Goal: Find specific page/section: Find specific page/section

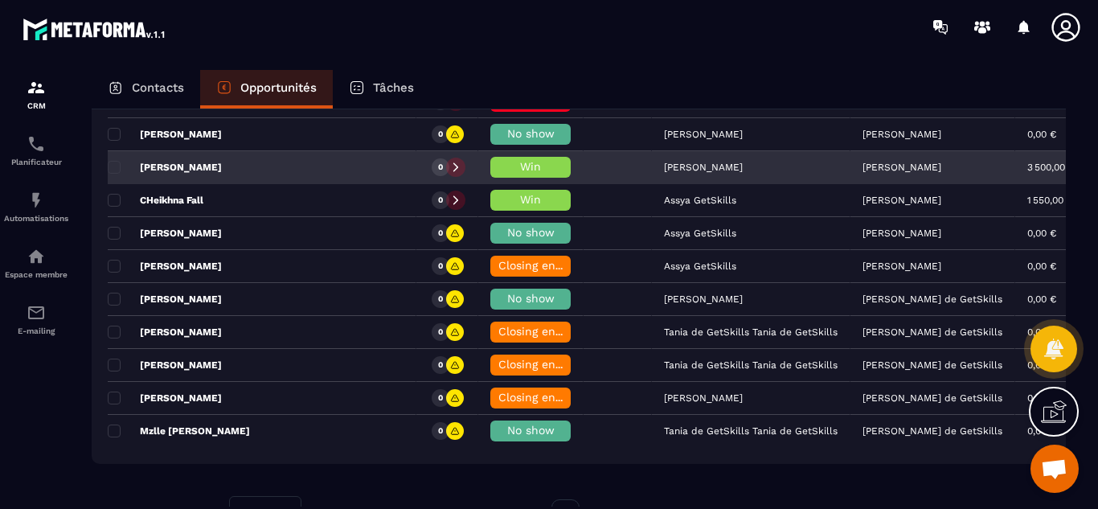
scroll to position [3296, 0]
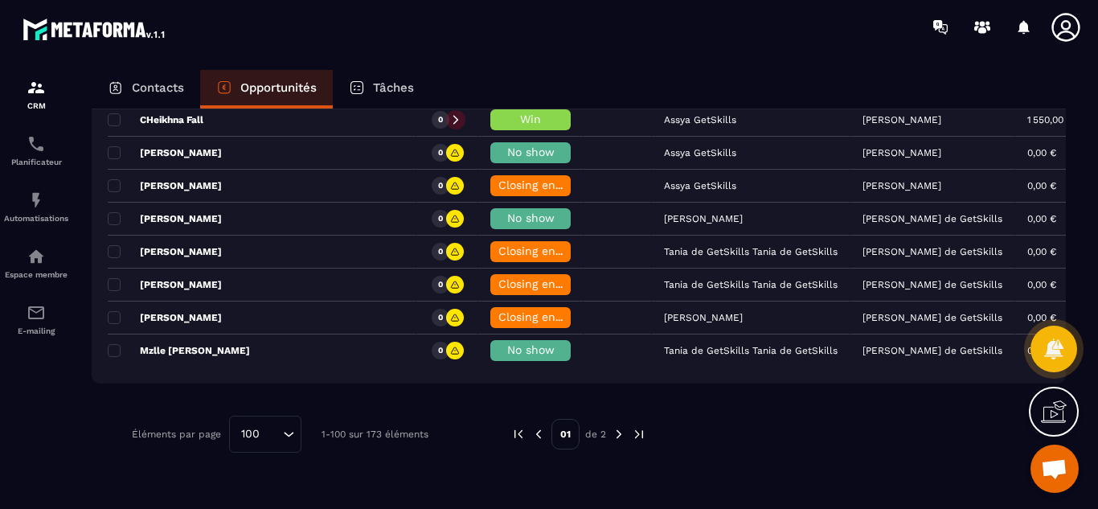
click at [617, 432] on img at bounding box center [619, 434] width 14 height 14
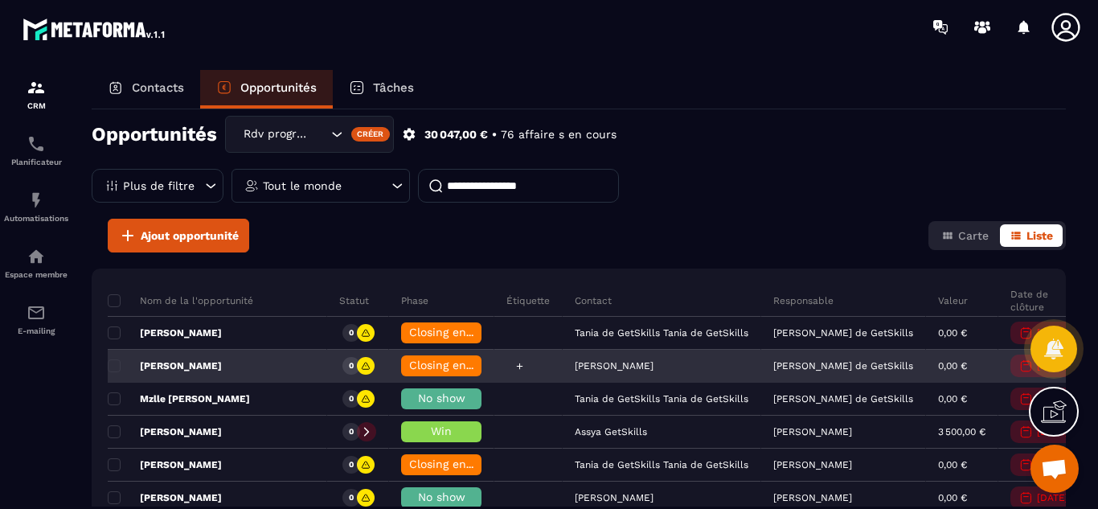
scroll to position [0, 0]
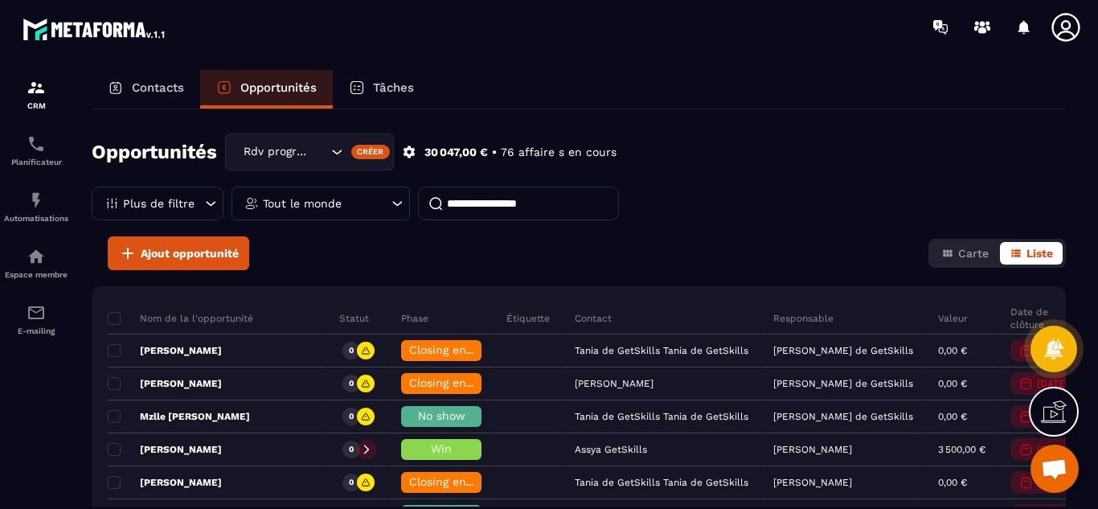
click at [397, 207] on icon at bounding box center [397, 203] width 16 height 16
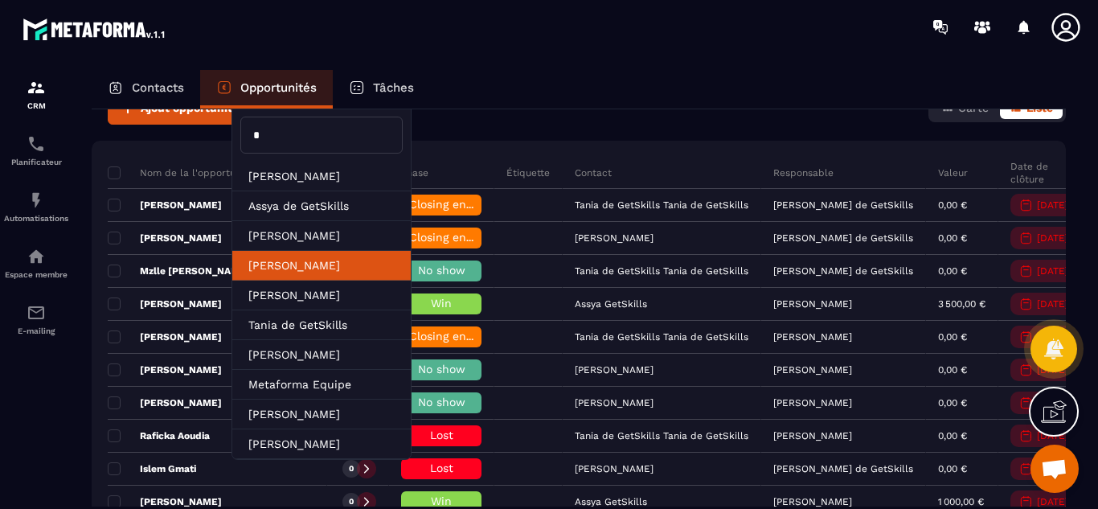
scroll to position [161, 0]
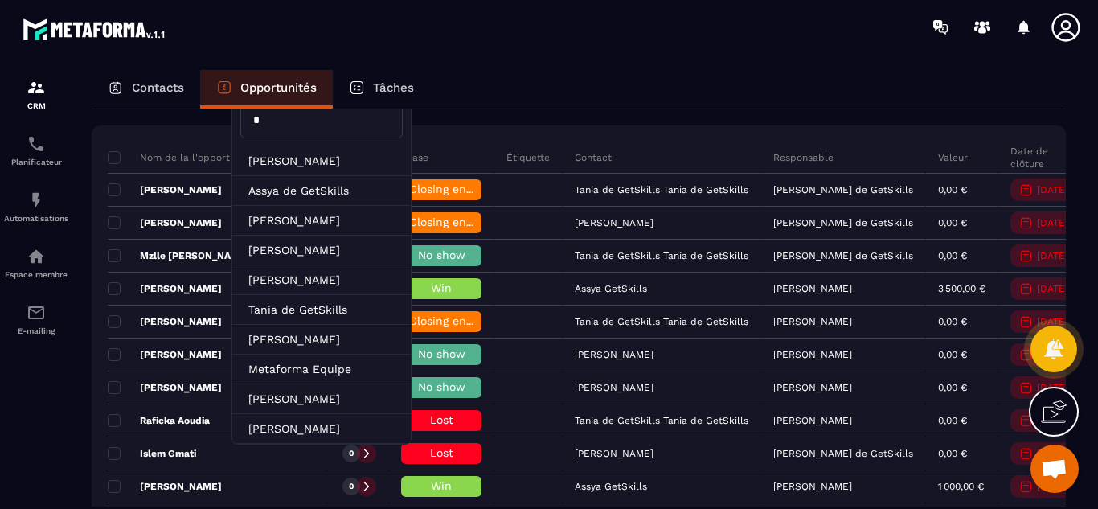
click at [508, 76] on div "Contacts Opportunités Tâches" at bounding box center [579, 89] width 974 height 39
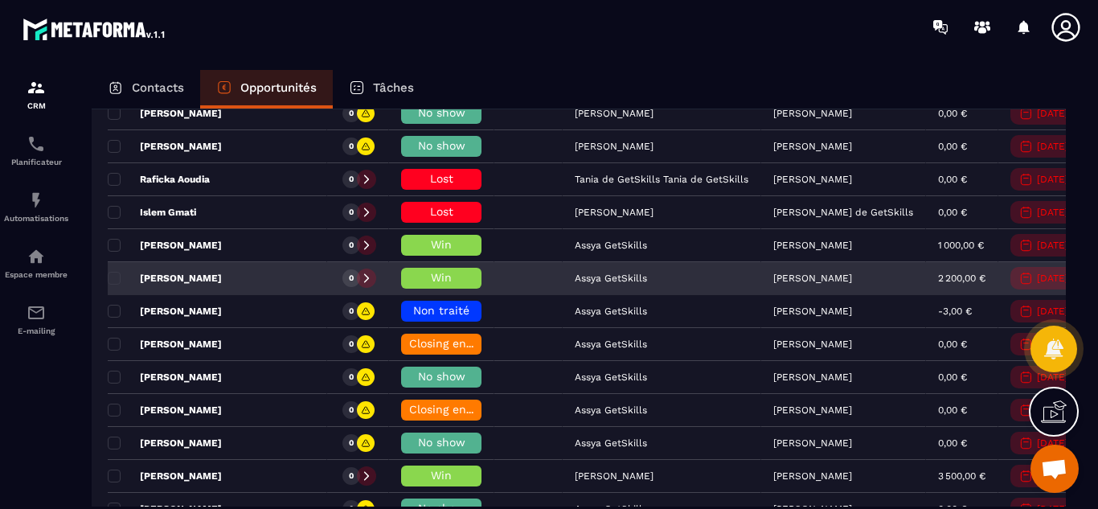
scroll to position [0, 0]
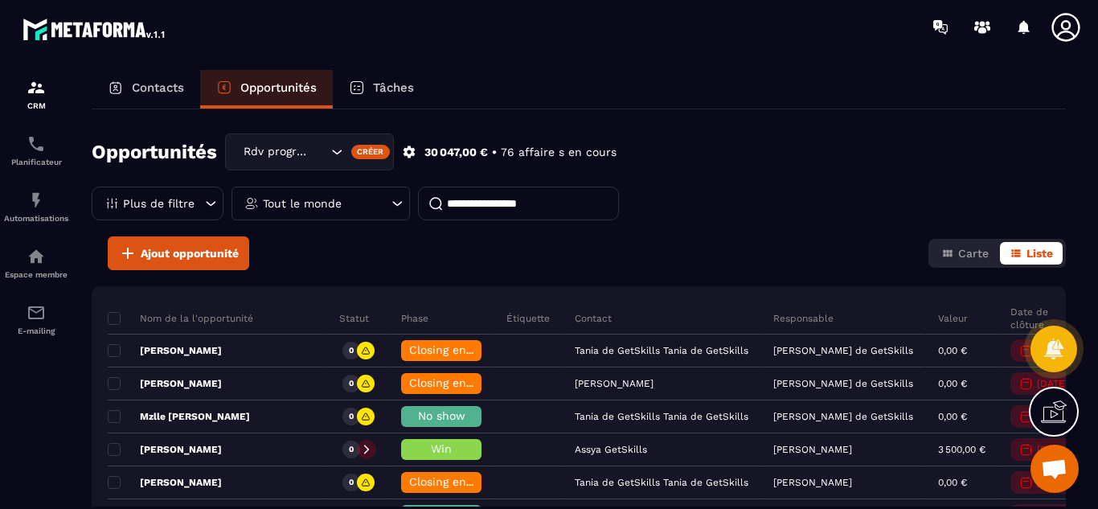
click at [205, 202] on icon at bounding box center [211, 203] width 16 height 16
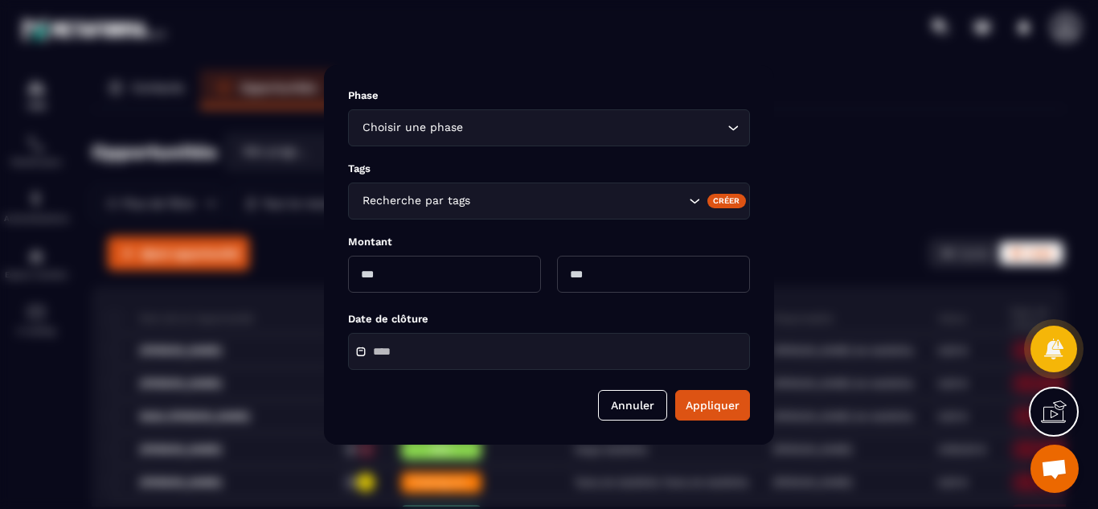
click at [818, 131] on div "Modal window" at bounding box center [549, 254] width 1098 height 509
click at [788, 113] on div "Modal window" at bounding box center [549, 254] width 1098 height 509
click at [621, 400] on button "Annuler" at bounding box center [632, 405] width 69 height 31
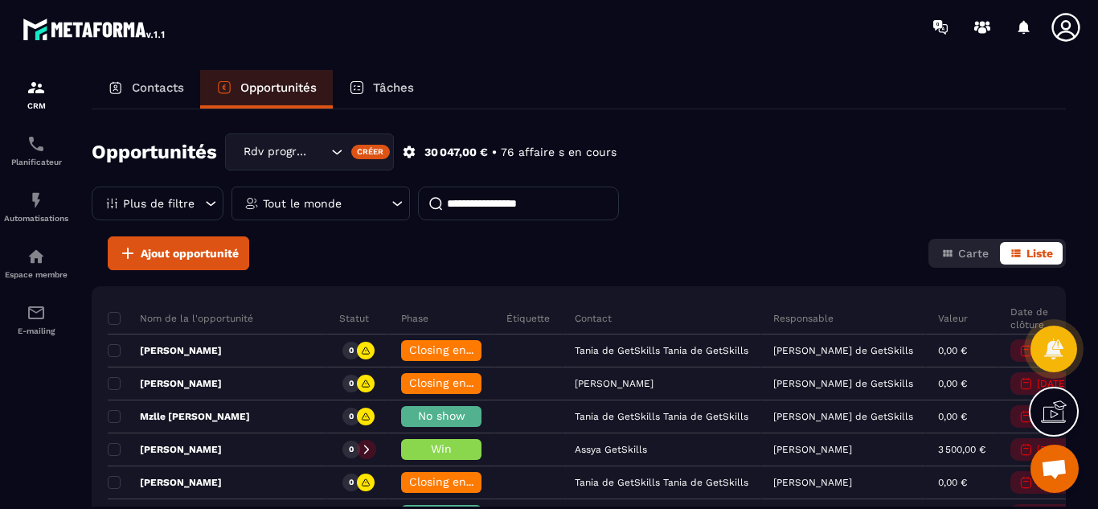
click at [351, 202] on div "Tout le monde" at bounding box center [321, 204] width 178 height 34
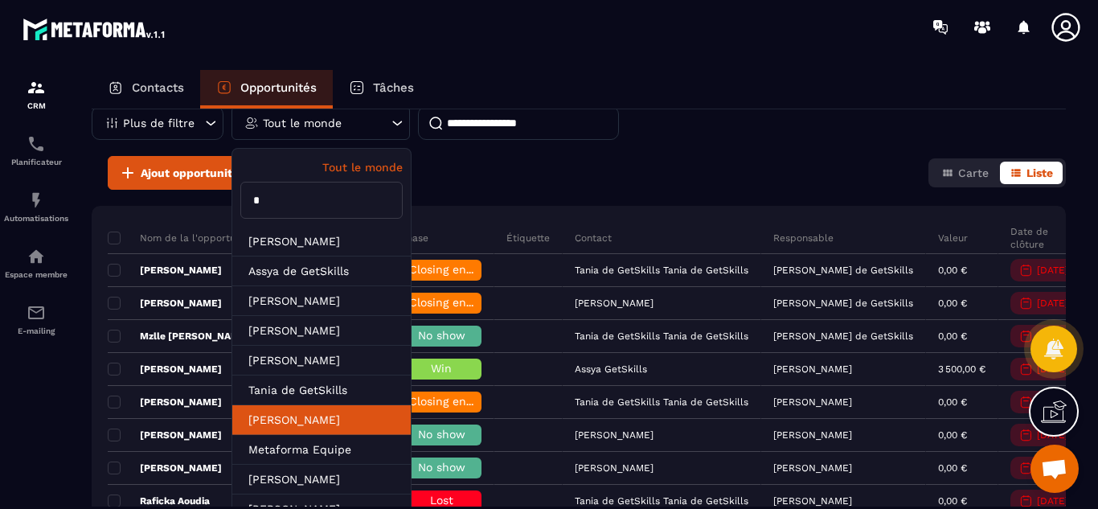
scroll to position [161, 0]
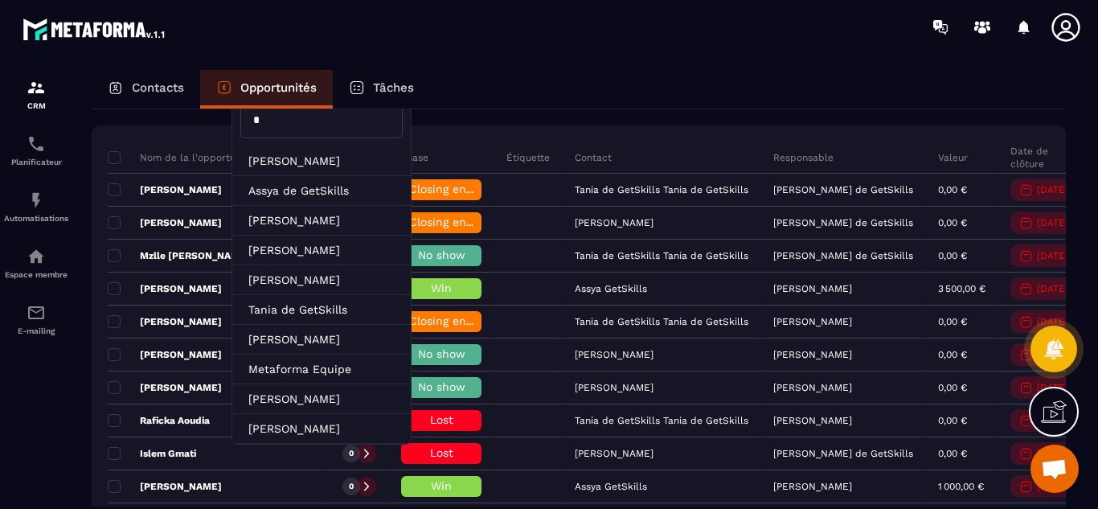
click at [319, 123] on input "*" at bounding box center [321, 119] width 162 height 37
click at [522, 83] on div "Contacts Opportunités Tâches" at bounding box center [579, 89] width 974 height 39
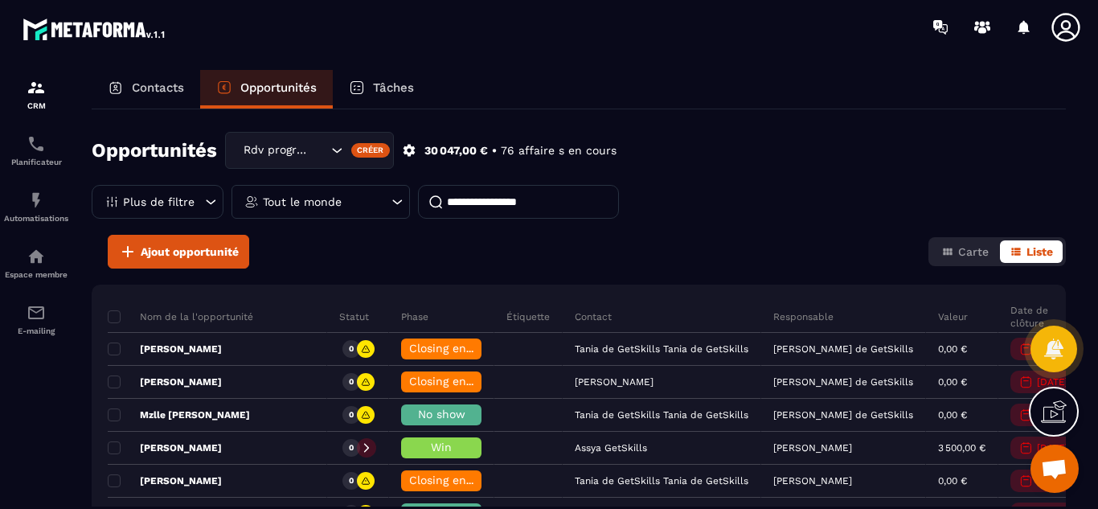
scroll to position [0, 0]
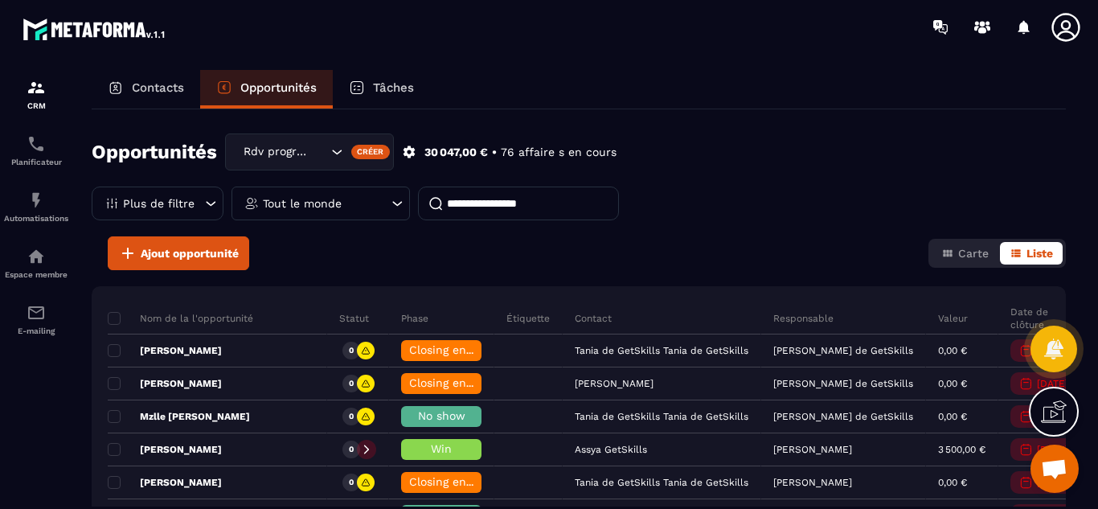
click at [207, 203] on icon at bounding box center [212, 203] width 10 height 5
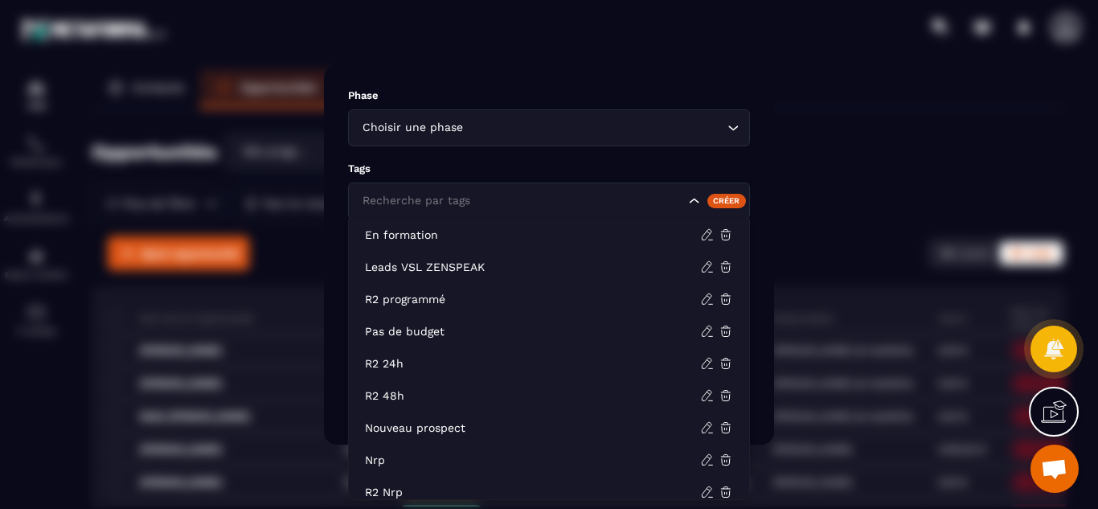
click at [691, 195] on icon "Search for option" at bounding box center [695, 201] width 16 height 16
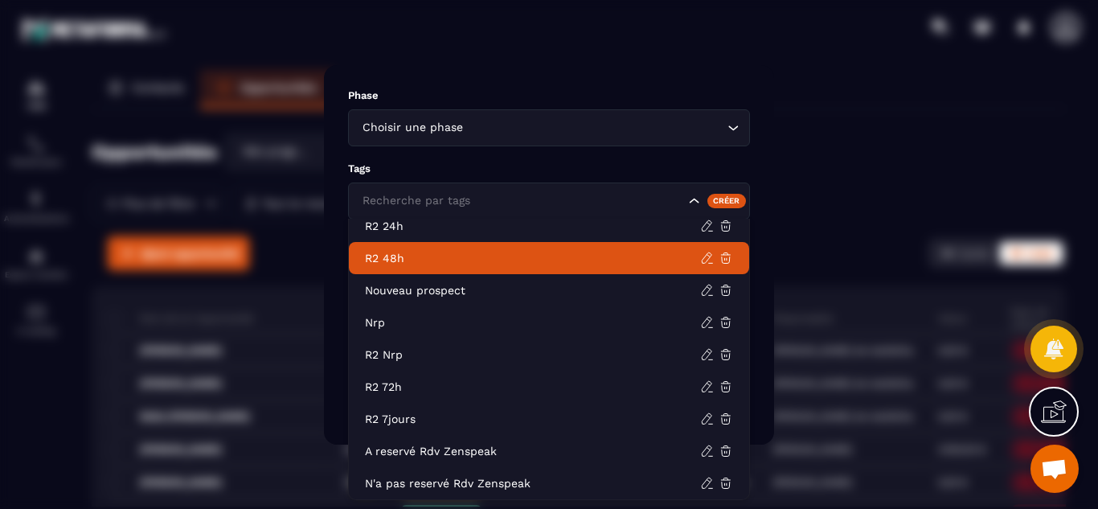
scroll to position [129, 0]
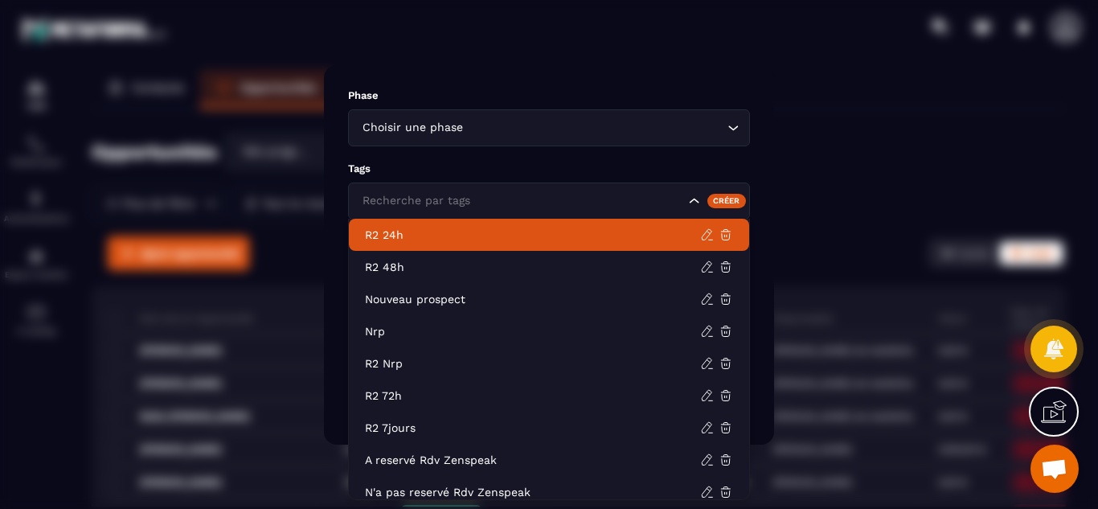
click at [799, 129] on div "Modal window" at bounding box center [549, 254] width 1098 height 509
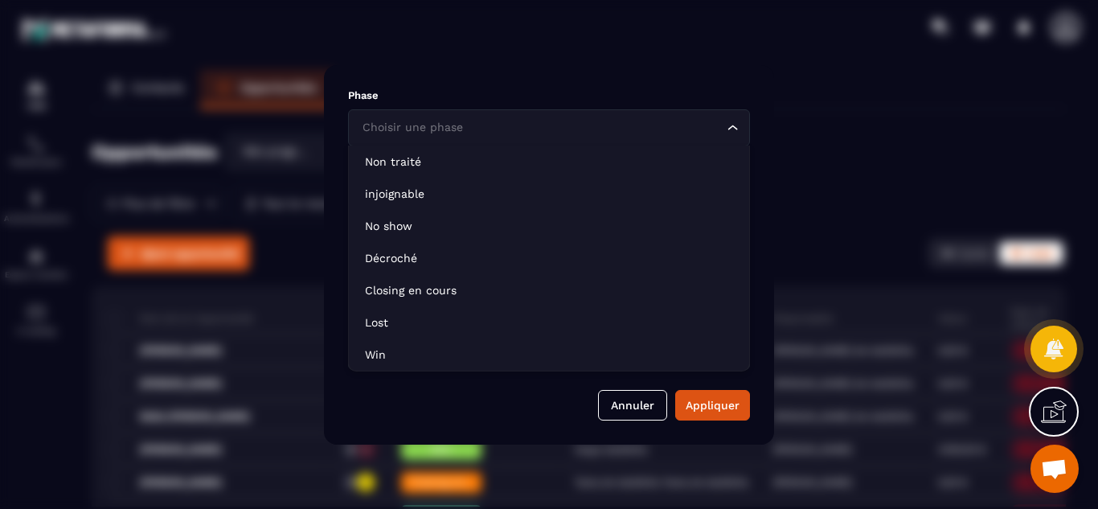
click at [732, 122] on icon "Search for option" at bounding box center [733, 128] width 16 height 16
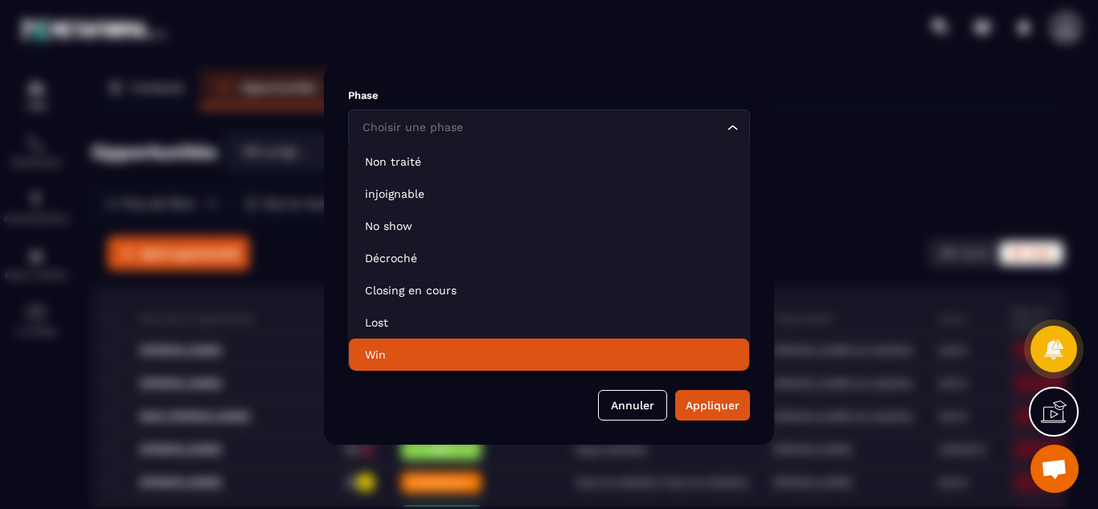
click at [416, 356] on p "Win" at bounding box center [549, 354] width 368 height 16
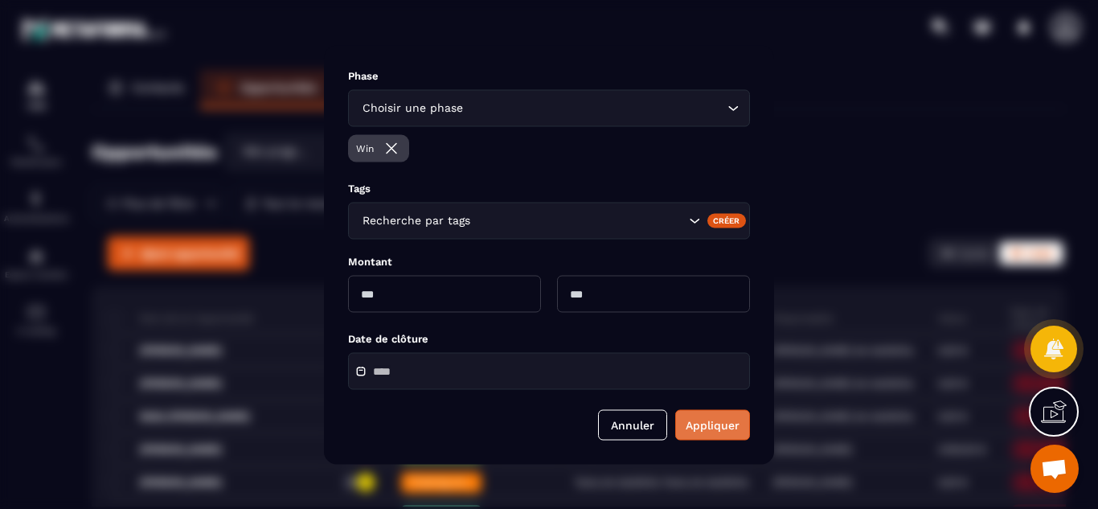
click at [701, 420] on button "Appliquer" at bounding box center [712, 424] width 75 height 31
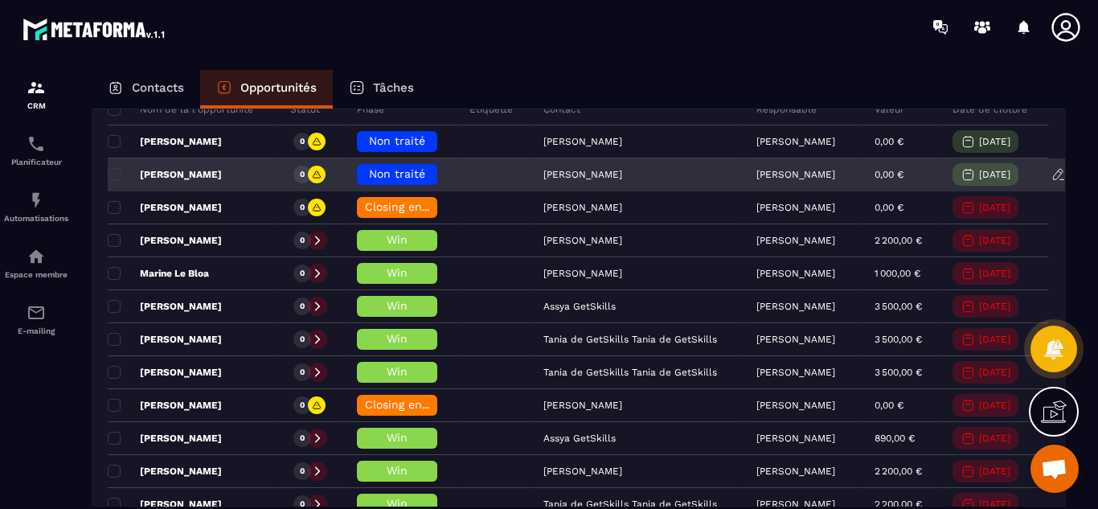
scroll to position [0, 0]
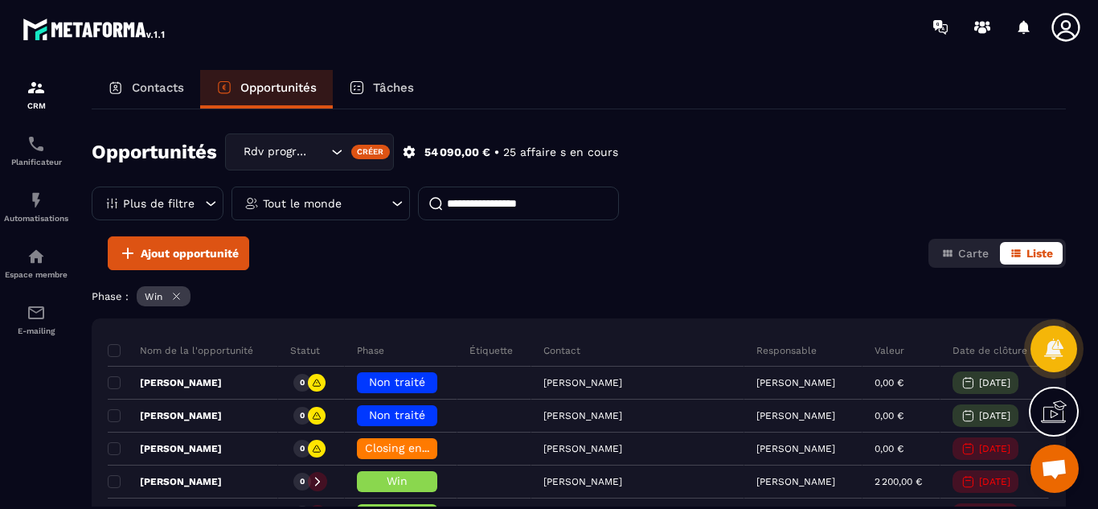
click at [207, 203] on icon at bounding box center [212, 203] width 10 height 5
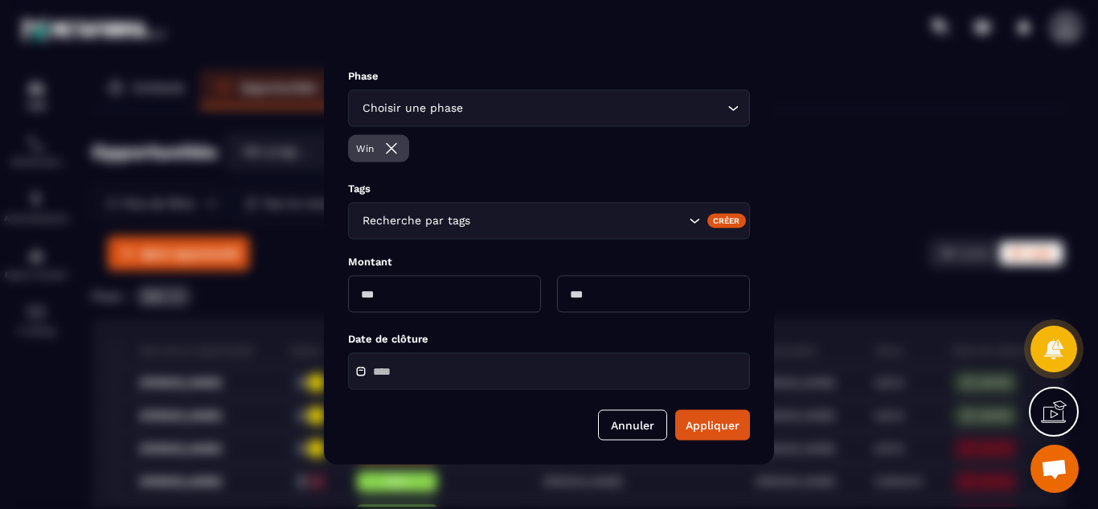
click at [395, 144] on icon "Modal window" at bounding box center [391, 147] width 19 height 19
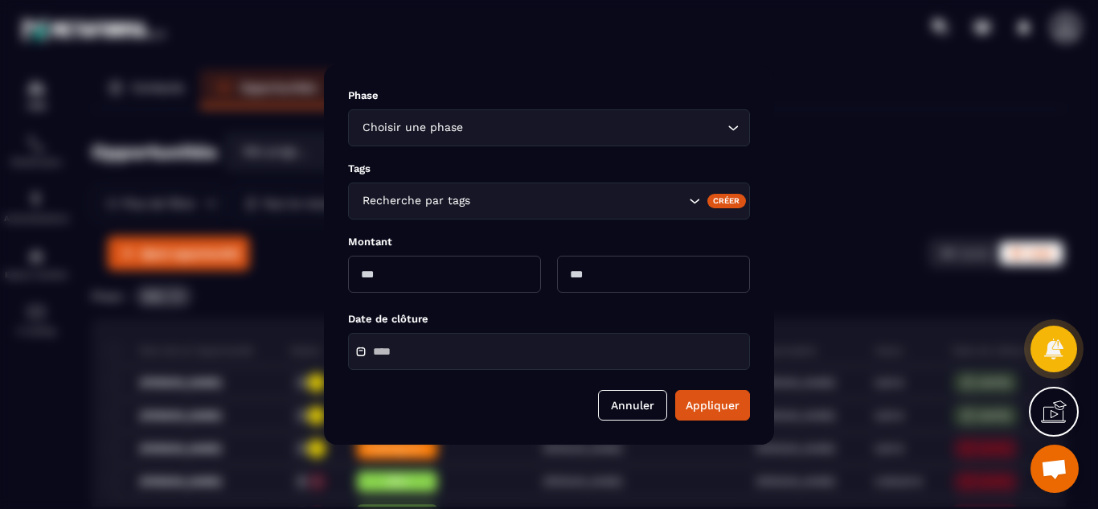
click at [831, 153] on div "Modal window" at bounding box center [549, 254] width 1098 height 509
click at [612, 400] on button "Annuler" at bounding box center [632, 405] width 69 height 31
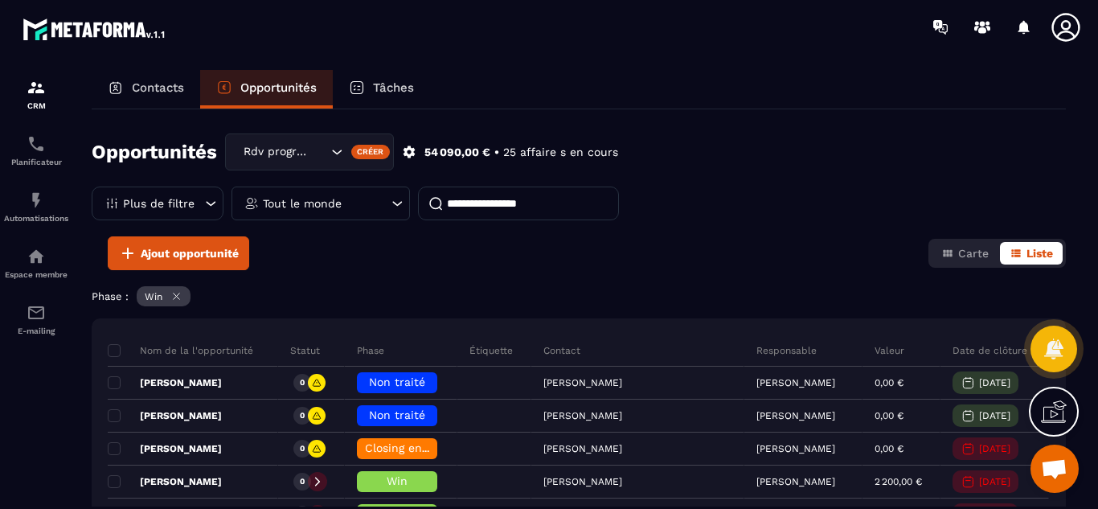
click at [1057, 27] on icon at bounding box center [1066, 27] width 32 height 32
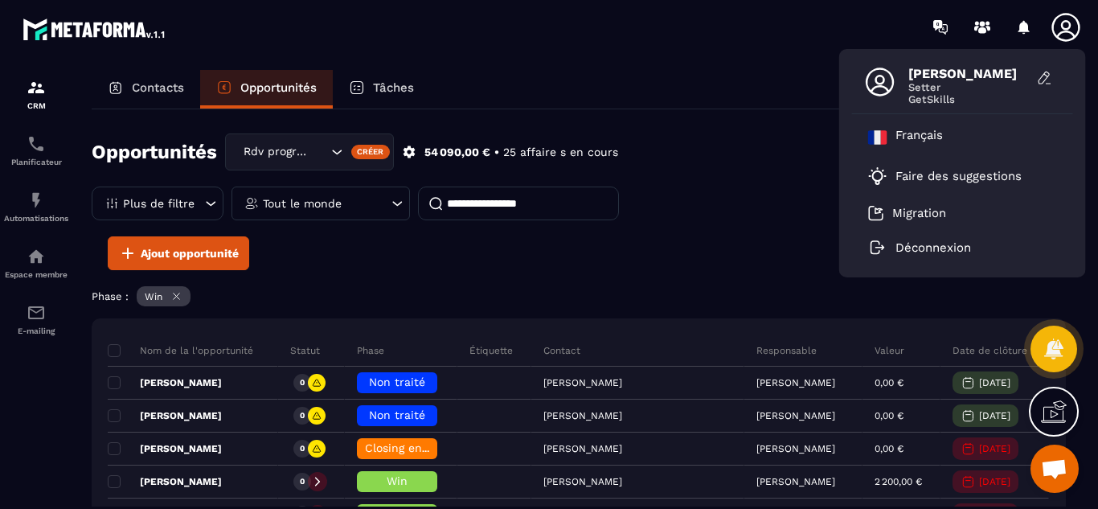
click at [753, 241] on div "Ajout opportunité Carte Liste" at bounding box center [579, 253] width 974 height 34
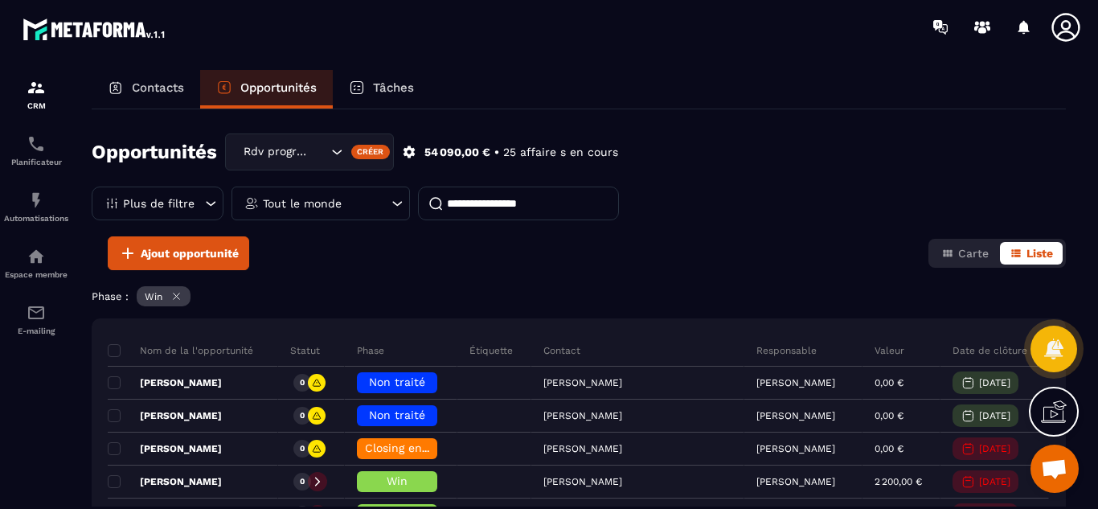
click at [307, 199] on p "Tout le monde" at bounding box center [302, 203] width 79 height 11
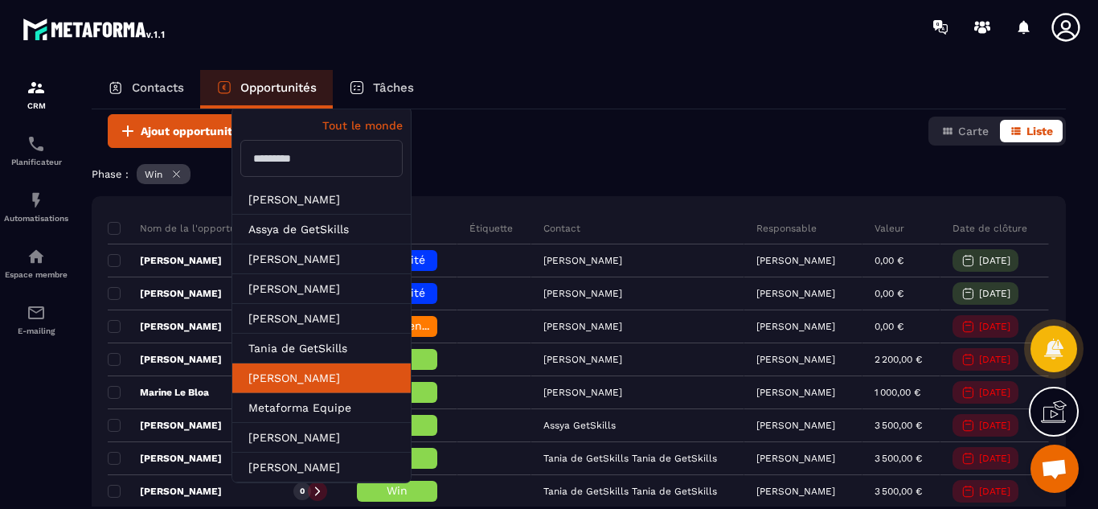
scroll to position [161, 0]
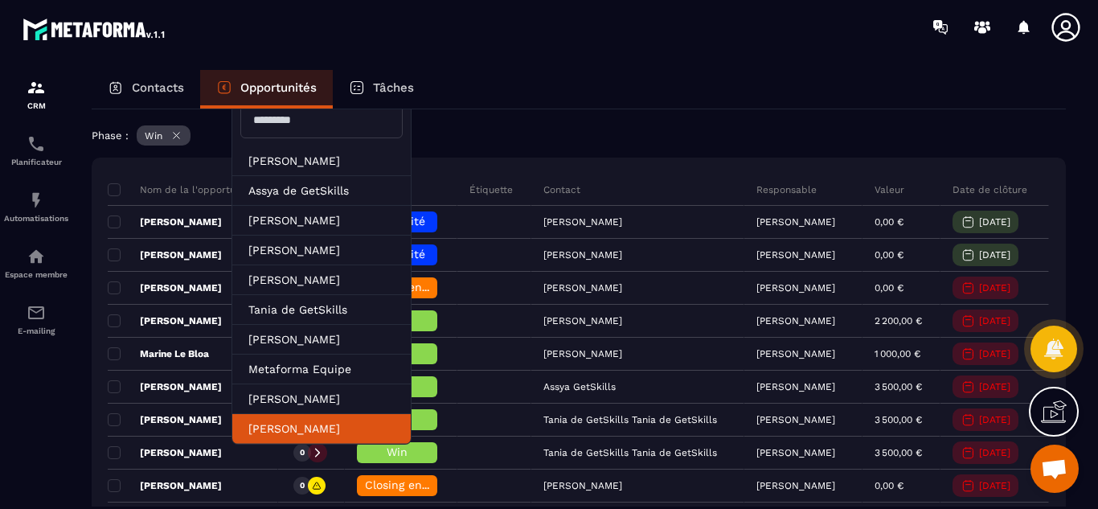
click at [305, 423] on li "[PERSON_NAME]" at bounding box center [321, 429] width 178 height 30
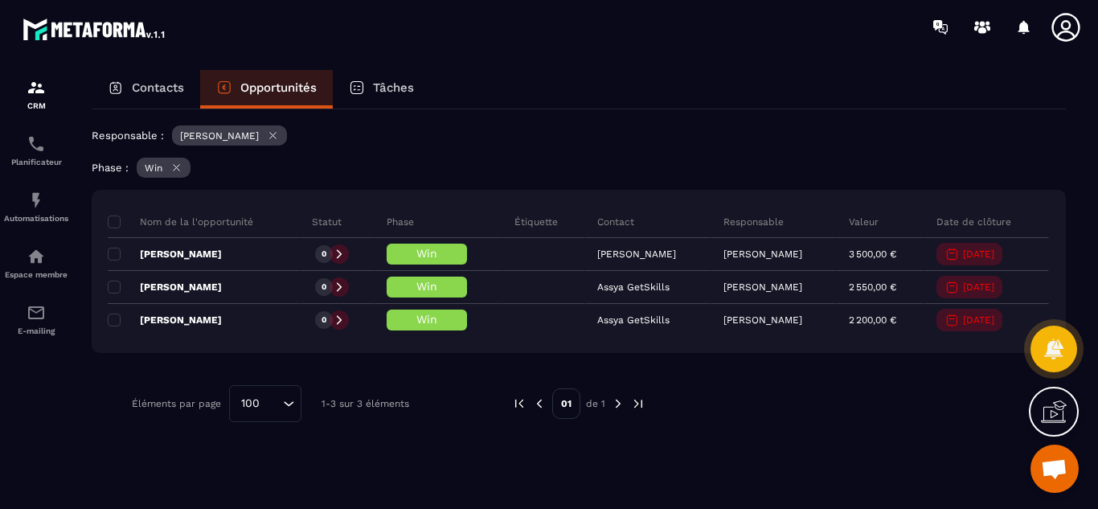
click at [476, 152] on div "Opportunités Rdv programmé Créer 8 250,00 € • 3 affaire s en cours Plus de filt…" at bounding box center [579, 307] width 974 height 397
click at [279, 136] on icon at bounding box center [273, 135] width 12 height 12
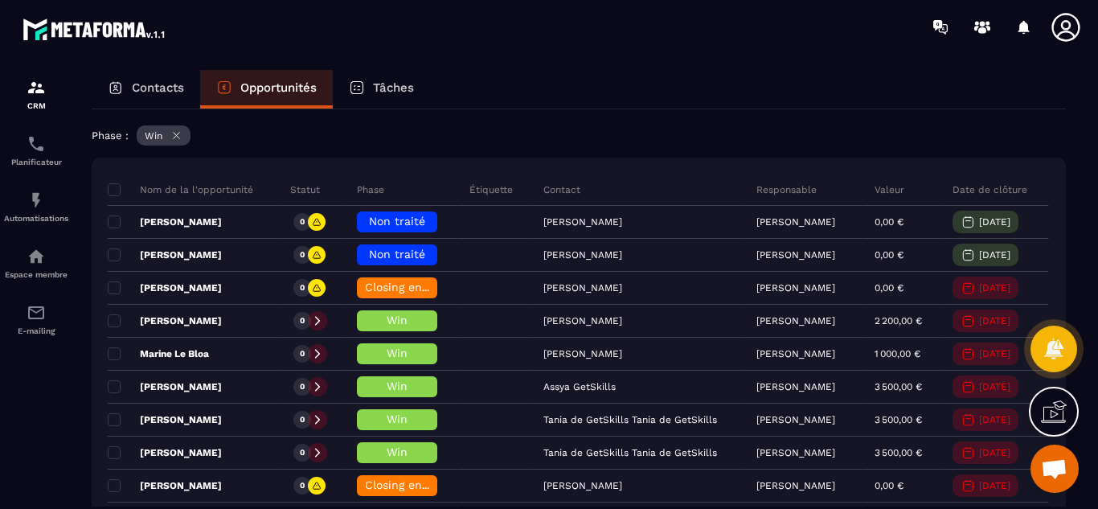
click at [179, 132] on icon at bounding box center [176, 135] width 12 height 12
